Goal: Transaction & Acquisition: Purchase product/service

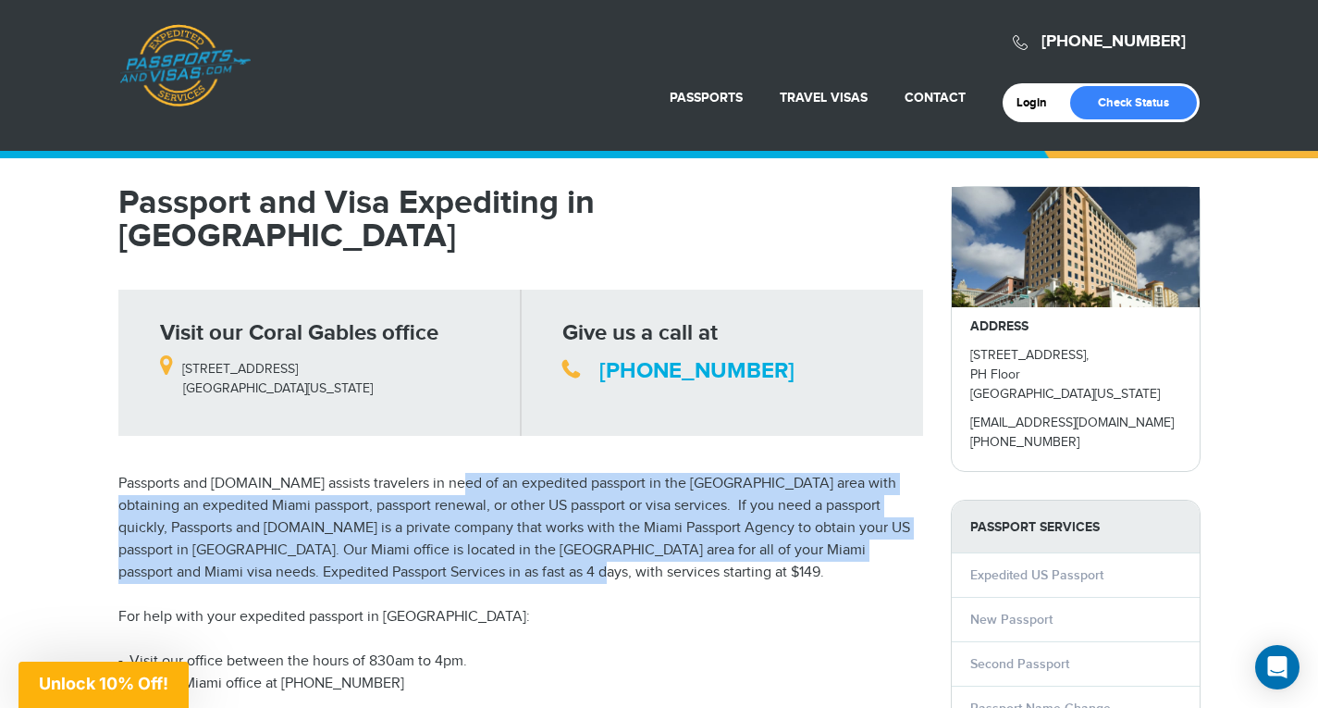
drag, startPoint x: 451, startPoint y: 421, endPoint x: 493, endPoint y: 534, distance: 120.3
click at [493, 534] on p "Passports and Visas.com assists travelers in need of an expedited passport in t…" at bounding box center [520, 528] width 805 height 111
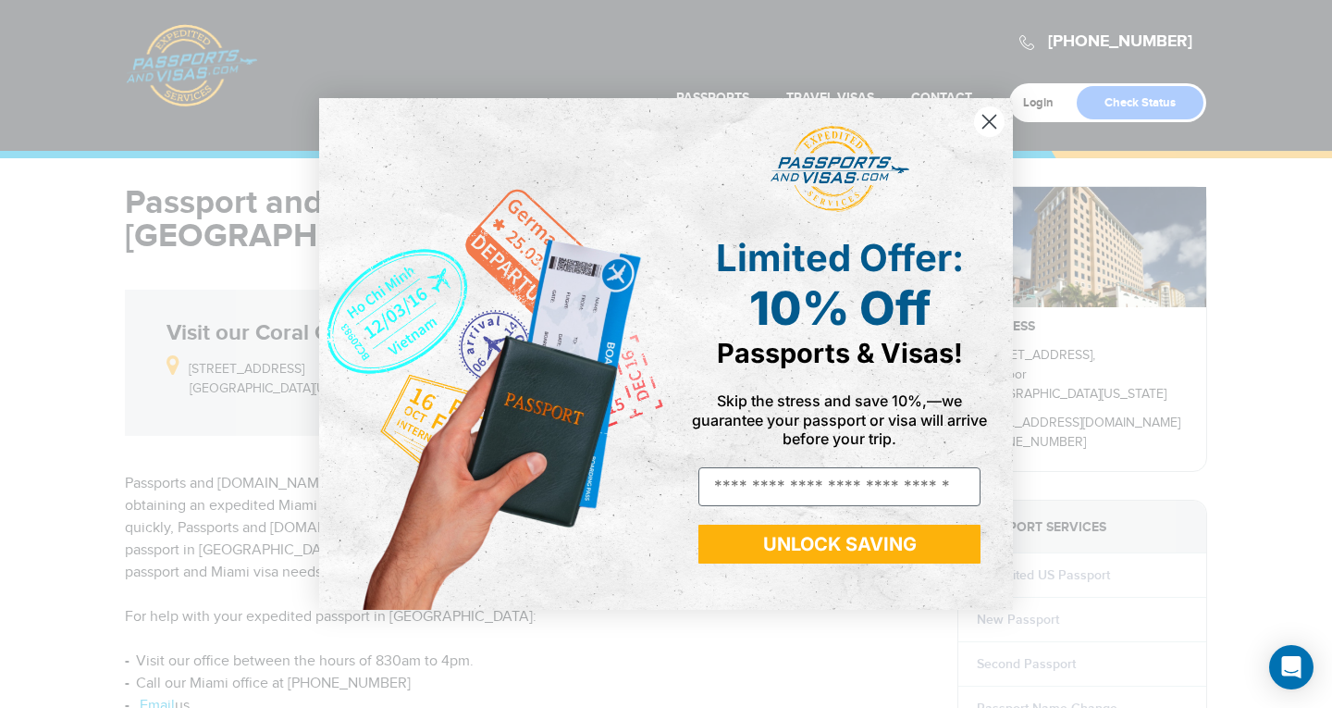
drag, startPoint x: 1331, startPoint y: 172, endPoint x: 1331, endPoint y: 195, distance: 23.1
click at [1317, 195] on div "Close dialog Limited Offer: 10% Off Passports & Visas! Skip the stress and save…" at bounding box center [666, 354] width 1332 height 708
click at [986, 123] on icon "Close dialog" at bounding box center [989, 121] width 13 height 13
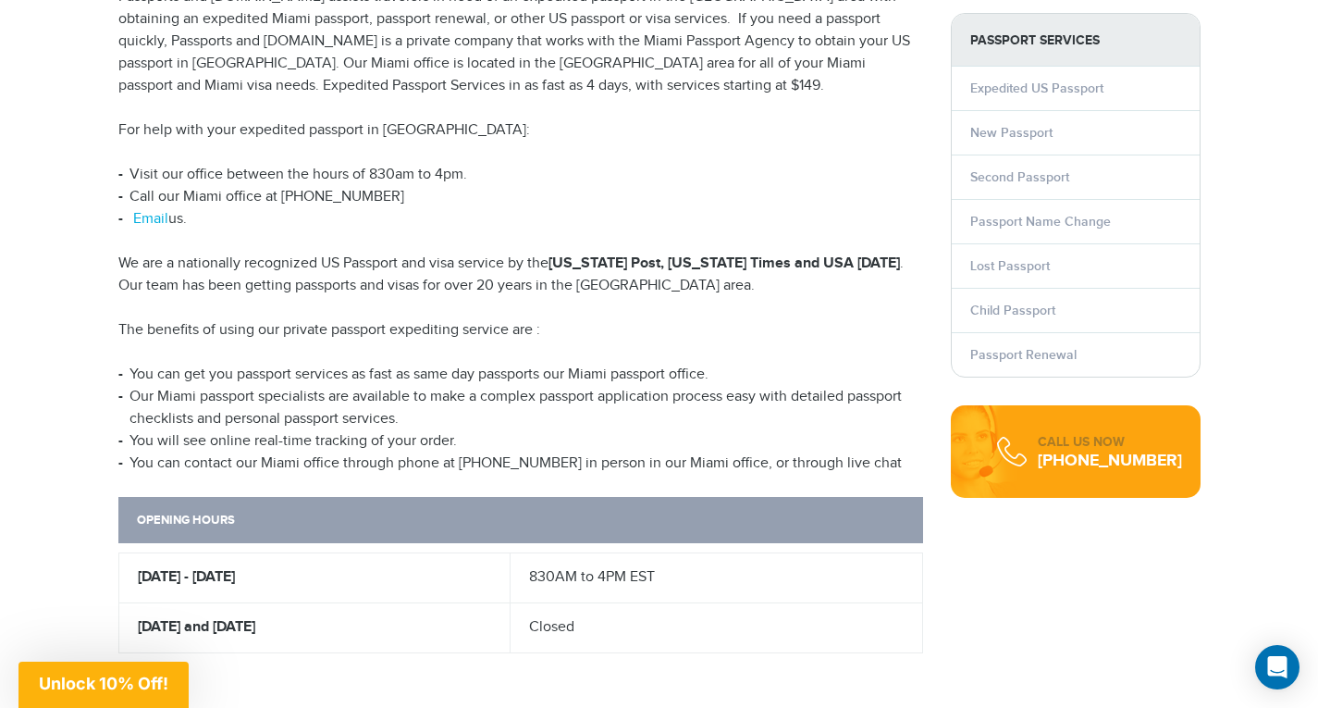
scroll to position [480, 0]
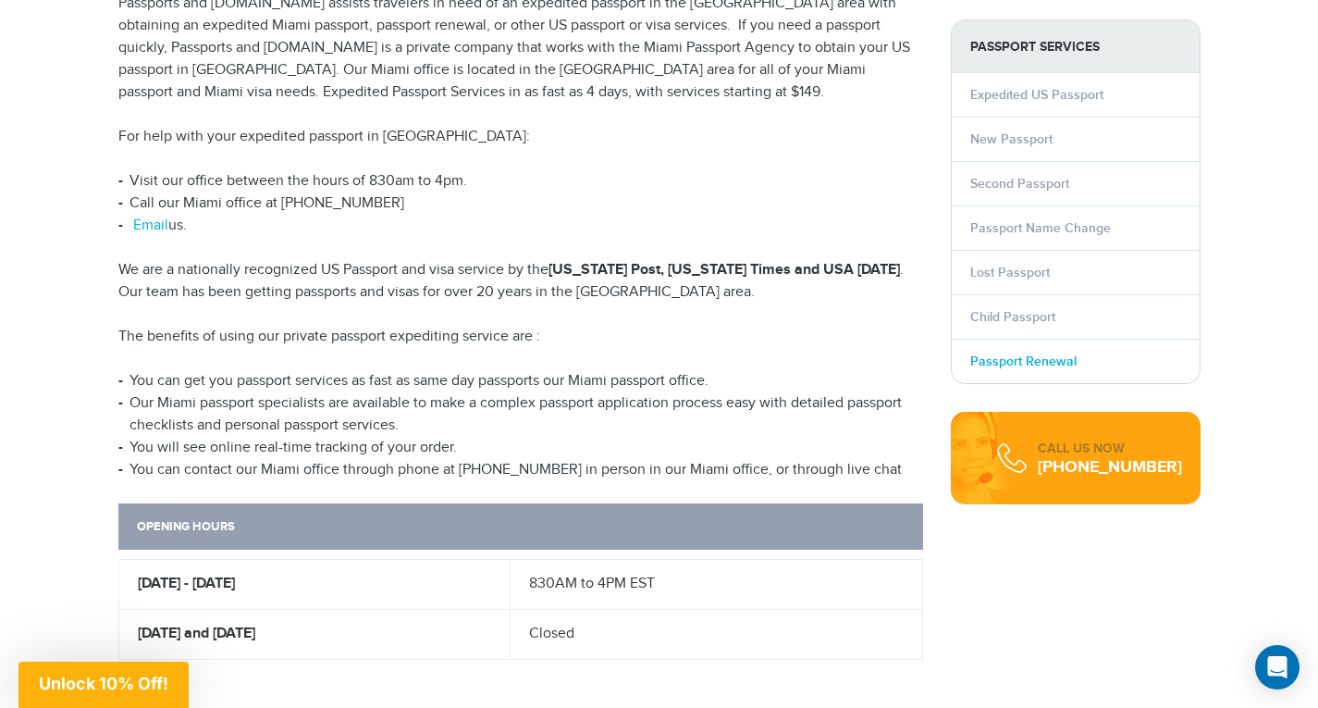
click at [1021, 353] on link "Passport Renewal" at bounding box center [1023, 361] width 106 height 16
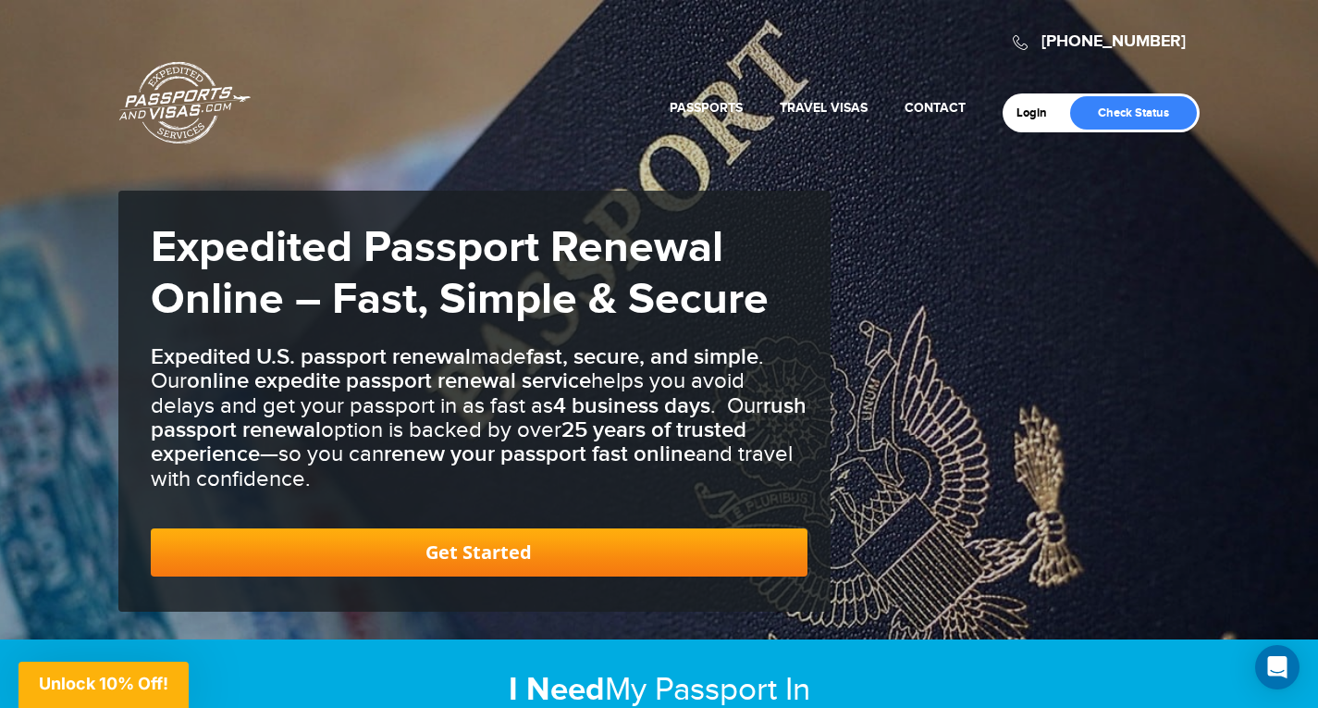
scroll to position [619, 0]
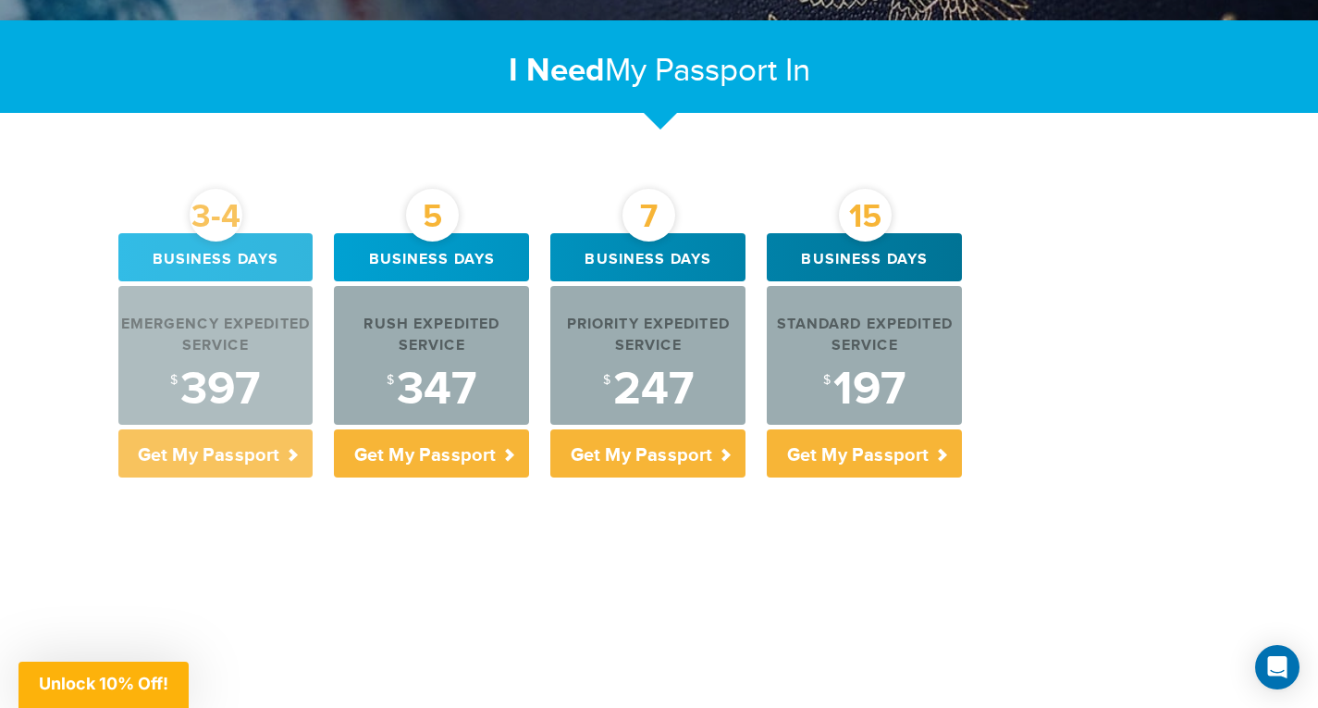
click at [254, 338] on div "Emergency Expedited Service" at bounding box center [215, 335] width 195 height 43
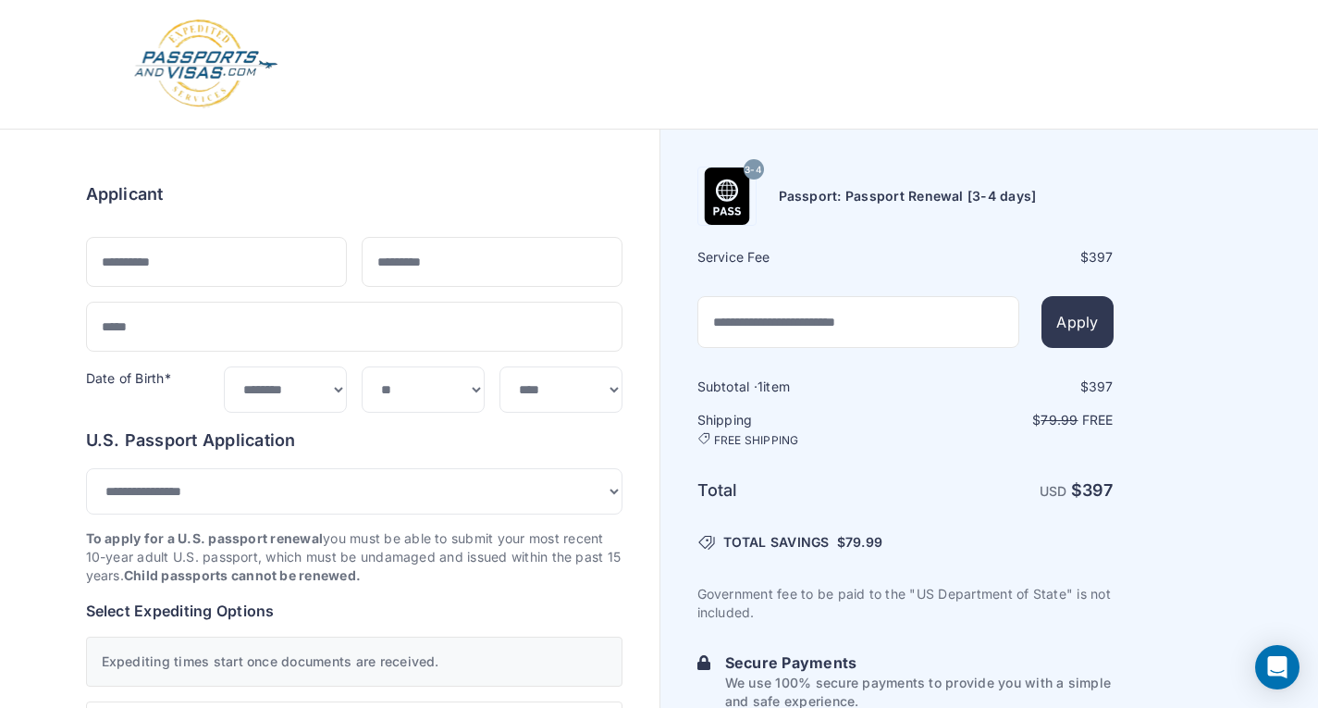
select select "*******"
